Goal: Find specific page/section: Find specific page/section

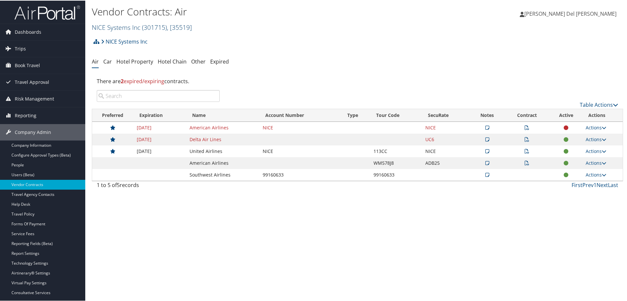
click at [139, 28] on link "NICE Systems Inc ( 301715 ) , [ 35519 ]" at bounding box center [142, 26] width 100 height 9
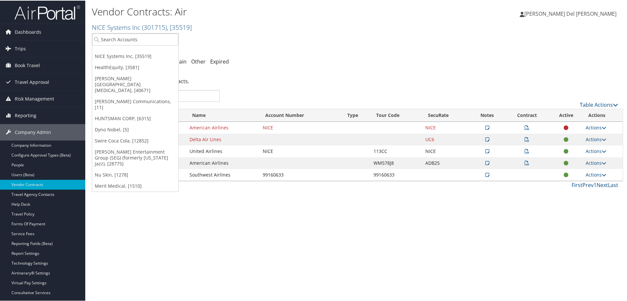
click at [109, 113] on link "HUNTSMAN CORP, [6315]" at bounding box center [135, 118] width 86 height 11
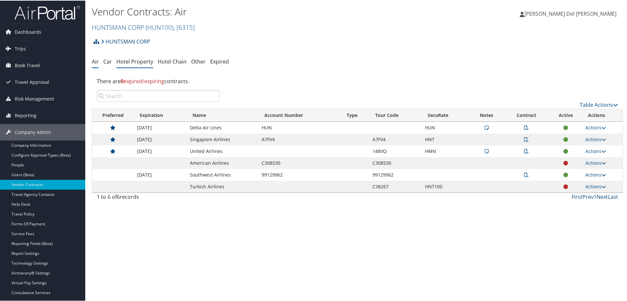
click at [142, 60] on link "Hotel Property" at bounding box center [134, 60] width 37 height 7
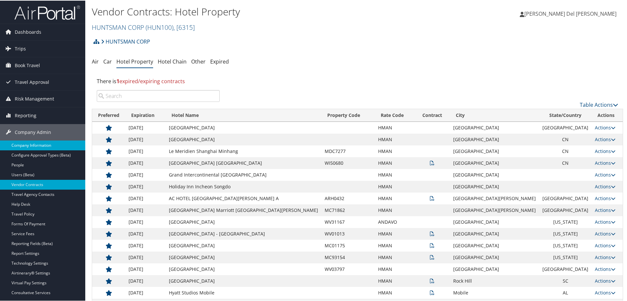
click at [23, 145] on link "Company Information" at bounding box center [42, 145] width 85 height 10
